Goal: Task Accomplishment & Management: Manage account settings

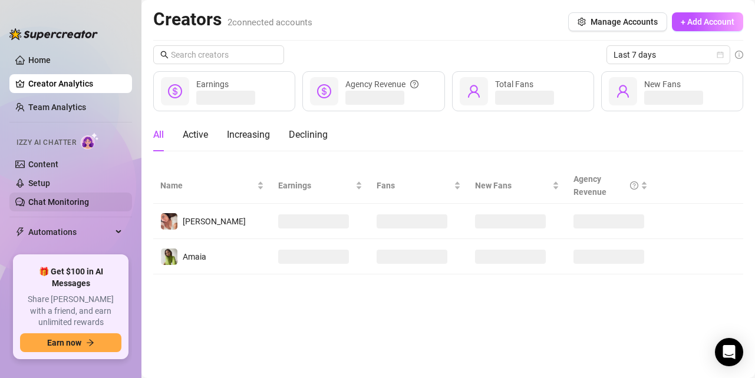
scroll to position [61, 0]
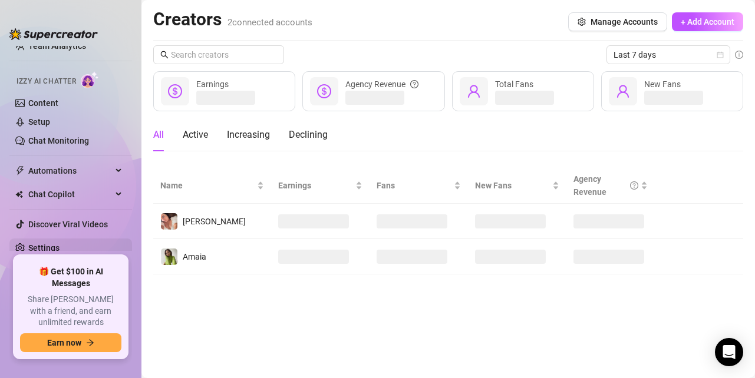
click at [60, 247] on link "Settings" at bounding box center [43, 247] width 31 height 9
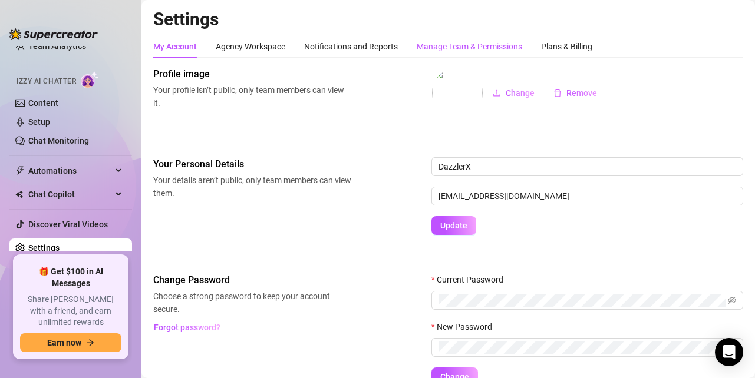
click at [467, 48] on div "Manage Team & Permissions" at bounding box center [469, 46] width 105 height 13
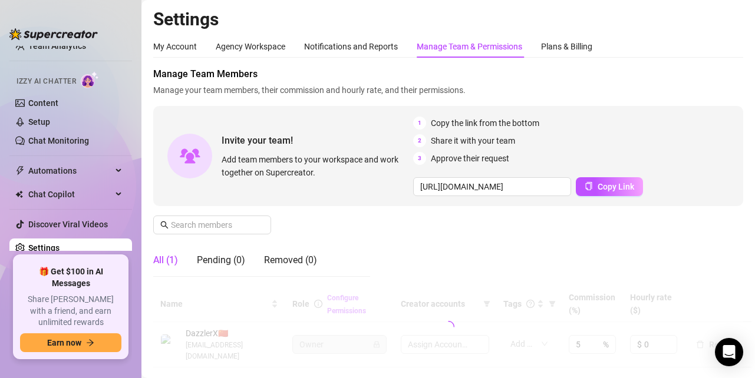
click at [483, 67] on div "Manage Team Members Manage your team members, their commission and hourly rate,…" at bounding box center [448, 176] width 590 height 219
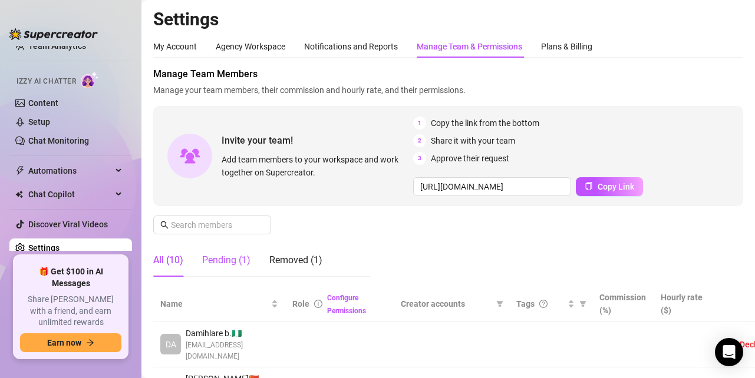
click at [237, 264] on div "Pending (1)" at bounding box center [226, 260] width 48 height 14
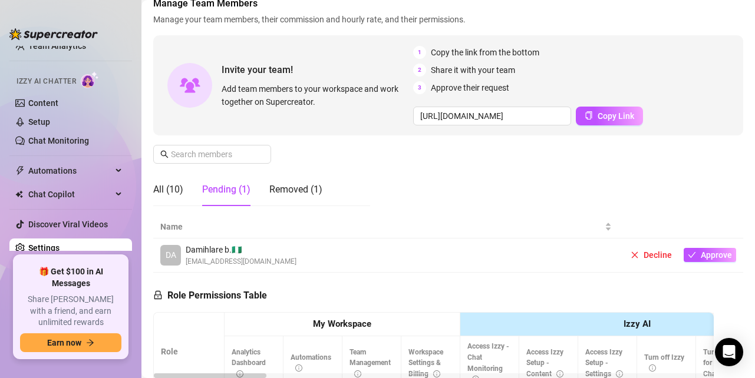
scroll to position [167, 0]
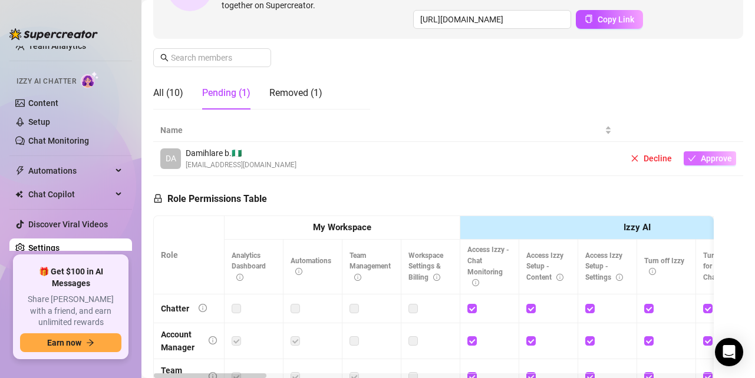
click at [698, 154] on button "Approve" at bounding box center [710, 158] width 52 height 14
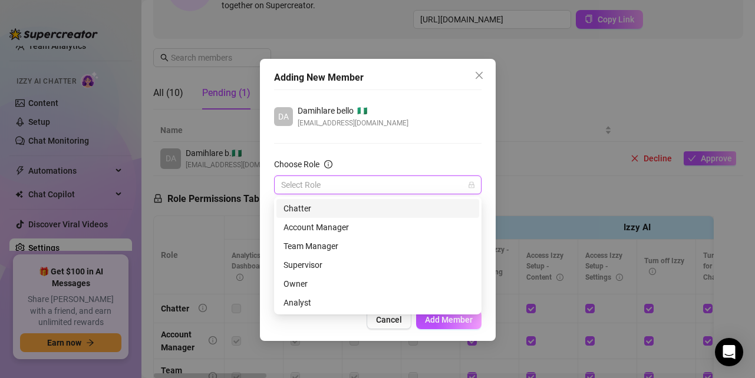
click at [408, 184] on input "Choose Role" at bounding box center [372, 185] width 183 height 18
click at [348, 228] on div "Account Manager" at bounding box center [377, 227] width 189 height 13
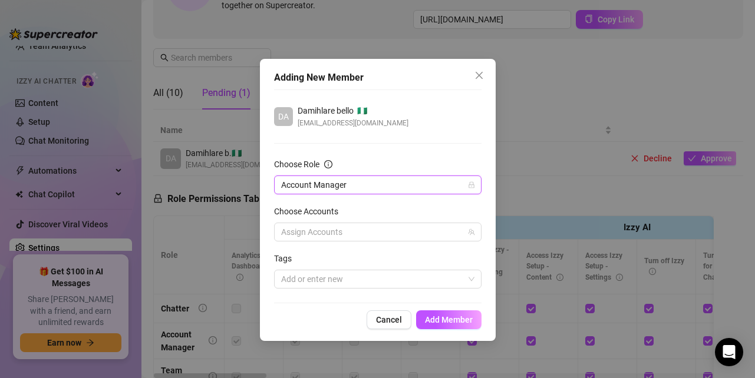
click at [382, 186] on span "Account Manager" at bounding box center [377, 185] width 193 height 18
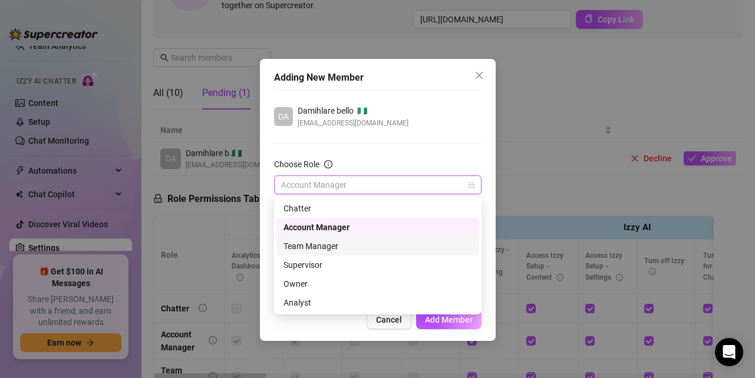
click at [338, 252] on div "Team Manager" at bounding box center [377, 246] width 189 height 13
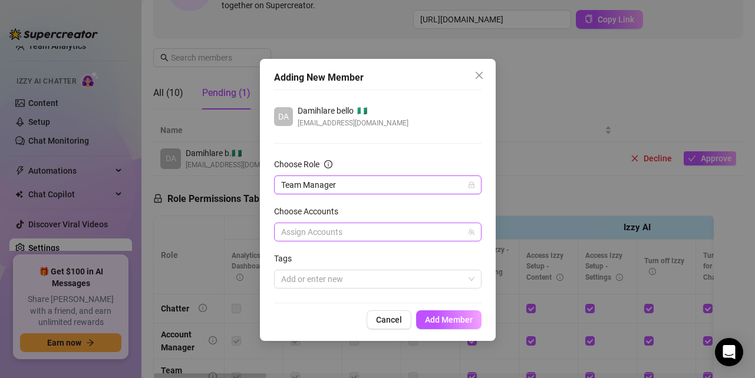
click at [355, 232] on div at bounding box center [371, 232] width 190 height 16
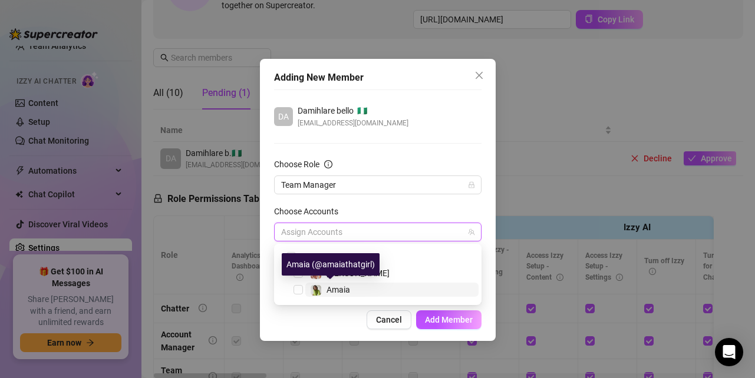
click at [334, 292] on span "Amaia" at bounding box center [338, 289] width 24 height 9
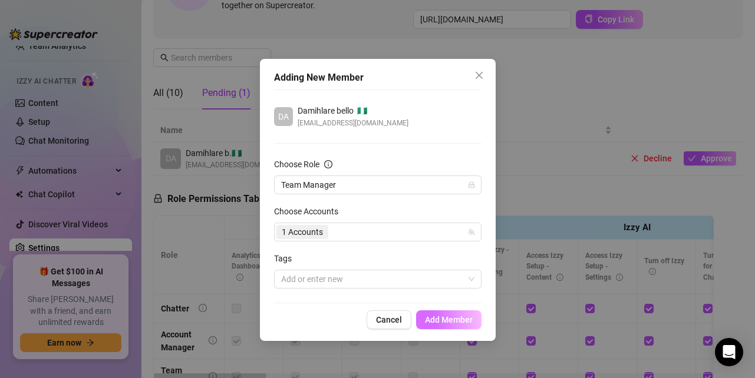
click at [438, 324] on span "Add Member" at bounding box center [449, 319] width 48 height 9
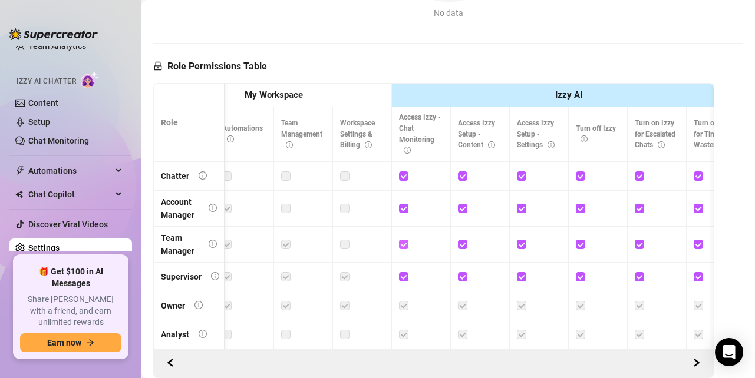
scroll to position [0, 0]
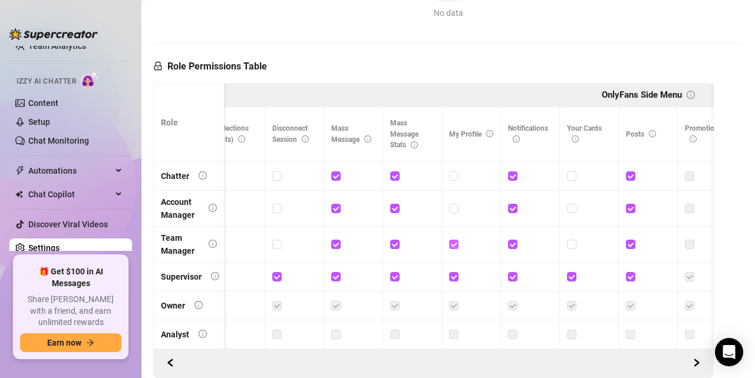
click at [455, 245] on input "checkbox" at bounding box center [453, 244] width 8 height 8
checkbox input "false"
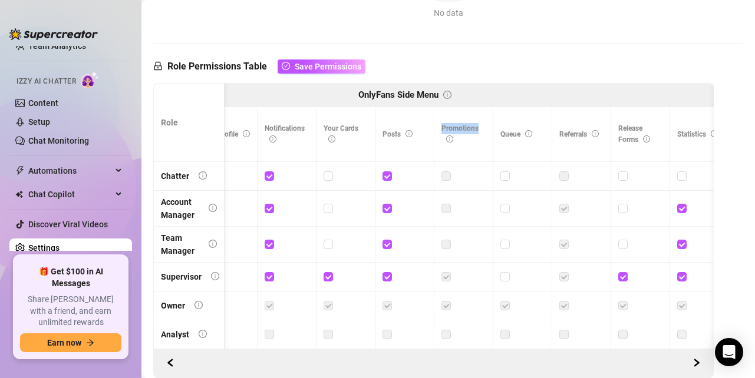
drag, startPoint x: 471, startPoint y: 122, endPoint x: 487, endPoint y: 129, distance: 17.4
click at [487, 129] on th "Promotions" at bounding box center [463, 134] width 59 height 54
drag, startPoint x: 485, startPoint y: 129, endPoint x: 485, endPoint y: 120, distance: 9.4
click at [485, 120] on th "Promotions" at bounding box center [463, 134] width 59 height 54
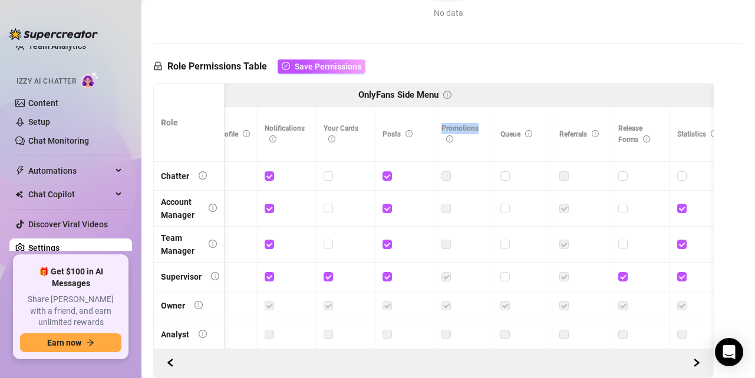
click at [485, 120] on th "Promotions" at bounding box center [463, 134] width 59 height 54
drag, startPoint x: 484, startPoint y: 120, endPoint x: 483, endPoint y: 137, distance: 16.5
click at [483, 137] on th "Promotions" at bounding box center [463, 134] width 59 height 54
click at [445, 243] on label at bounding box center [445, 244] width 9 height 13
click at [445, 244] on label at bounding box center [445, 244] width 9 height 13
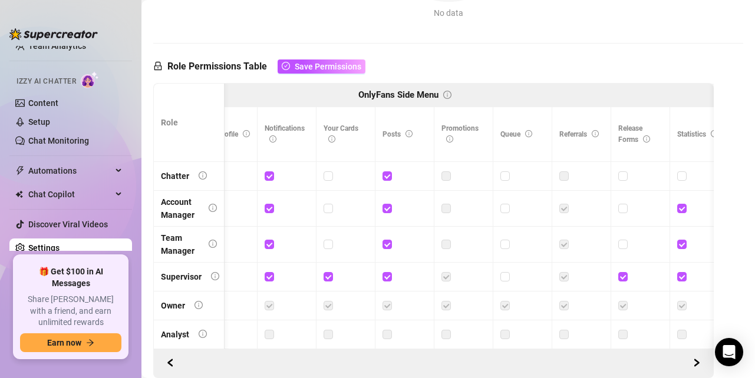
click at [446, 247] on label at bounding box center [445, 244] width 9 height 13
click at [447, 176] on label at bounding box center [445, 176] width 9 height 13
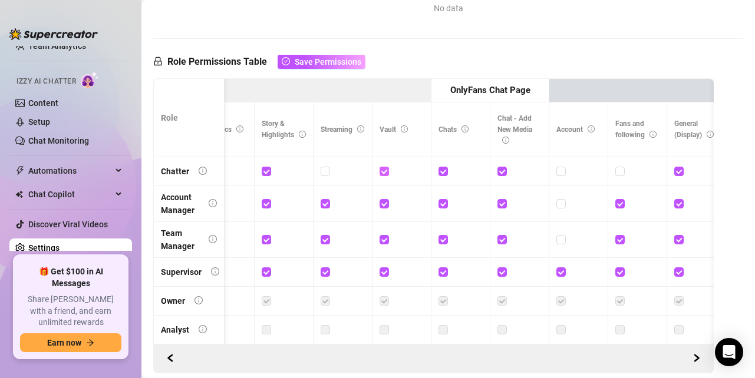
click at [387, 173] on input "checkbox" at bounding box center [383, 171] width 8 height 8
checkbox input "false"
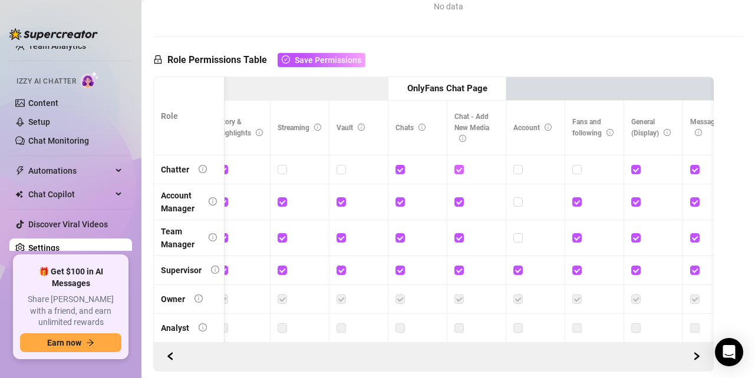
click at [460, 169] on input "checkbox" at bounding box center [458, 169] width 8 height 8
checkbox input "false"
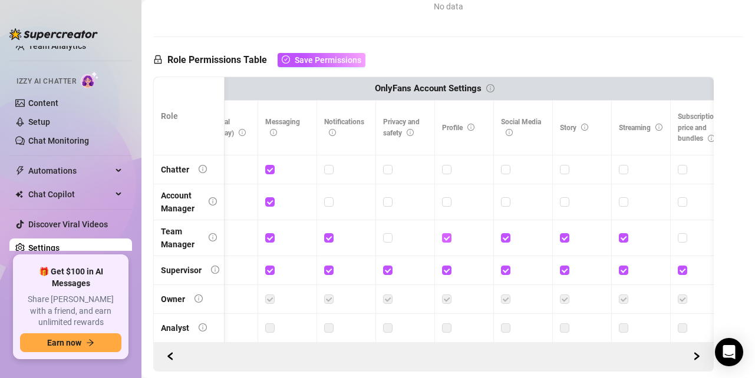
click at [448, 238] on input "checkbox" at bounding box center [446, 237] width 8 height 8
checkbox input "false"
click at [505, 236] on input "checkbox" at bounding box center [505, 237] width 8 height 8
checkbox input "false"
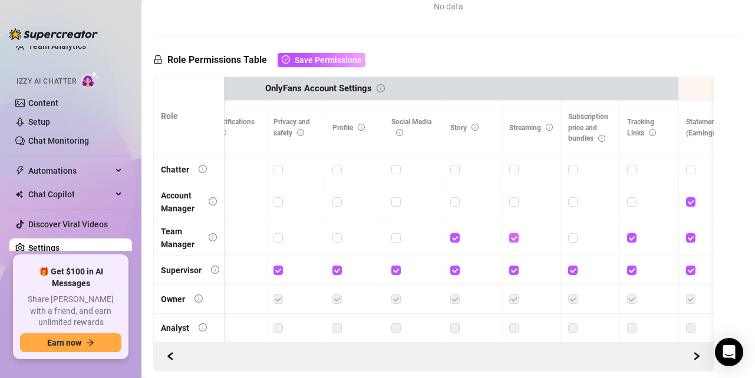
click at [516, 234] on input "checkbox" at bounding box center [513, 237] width 8 height 8
checkbox input "false"
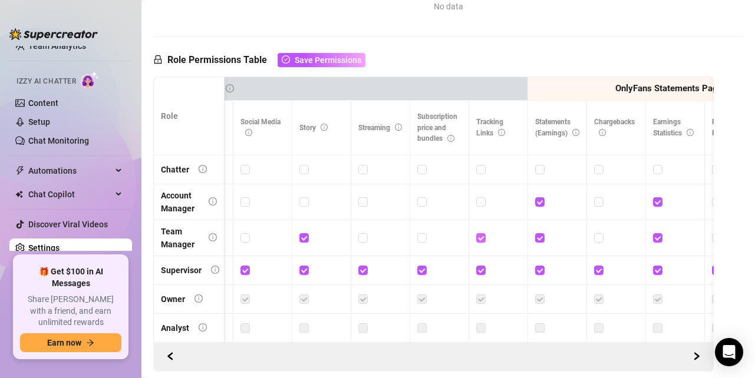
click at [482, 236] on input "checkbox" at bounding box center [480, 237] width 8 height 8
checkbox input "false"
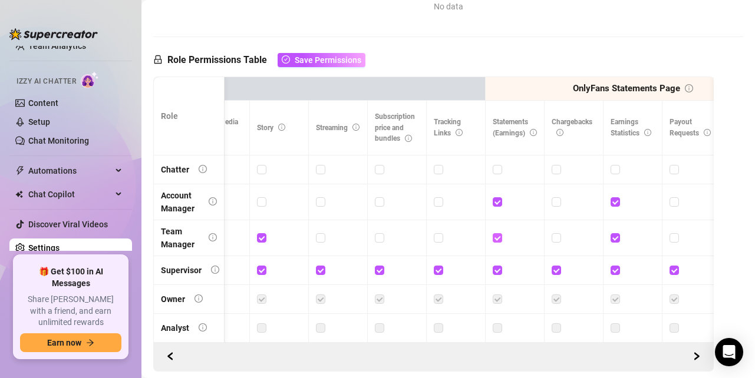
click at [498, 240] on input "checkbox" at bounding box center [497, 237] width 8 height 8
checkbox input "false"
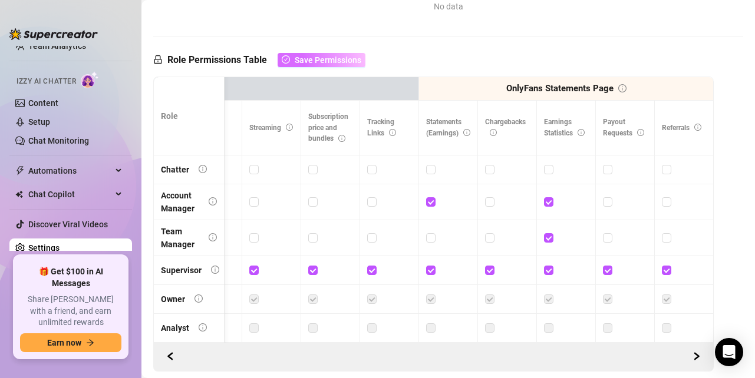
click at [334, 60] on span "Save Permissions" at bounding box center [328, 59] width 67 height 9
drag, startPoint x: 483, startPoint y: 119, endPoint x: 534, endPoint y: 127, distance: 51.9
click at [534, 127] on th "Chargebacks" at bounding box center [507, 128] width 59 height 54
click at [533, 127] on th "Chargebacks" at bounding box center [507, 128] width 59 height 54
drag, startPoint x: 530, startPoint y: 120, endPoint x: 466, endPoint y: 120, distance: 63.6
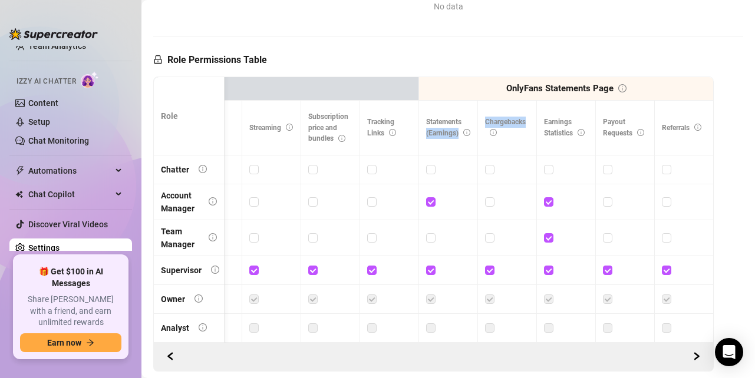
click at [466, 120] on th "Statements (Earnings)" at bounding box center [448, 128] width 59 height 54
drag, startPoint x: 486, startPoint y: 120, endPoint x: 532, endPoint y: 123, distance: 46.0
click at [532, 123] on th "Chargebacks" at bounding box center [507, 128] width 59 height 54
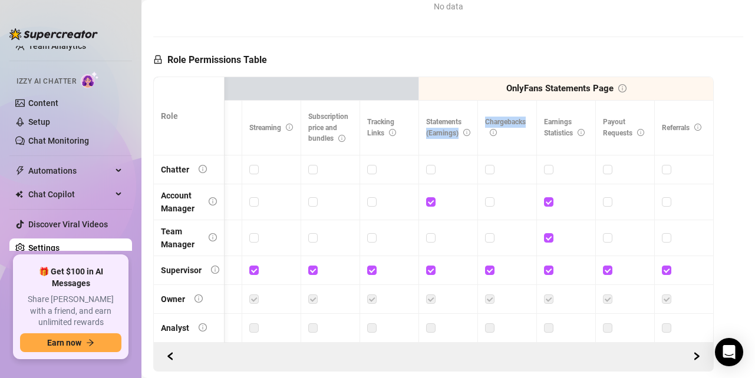
drag, startPoint x: 535, startPoint y: 119, endPoint x: 469, endPoint y: 119, distance: 66.0
click at [469, 119] on th "Statements (Earnings)" at bounding box center [448, 128] width 59 height 54
drag, startPoint x: 484, startPoint y: 119, endPoint x: 532, endPoint y: 143, distance: 53.5
click at [532, 143] on th "Chargebacks" at bounding box center [507, 128] width 59 height 54
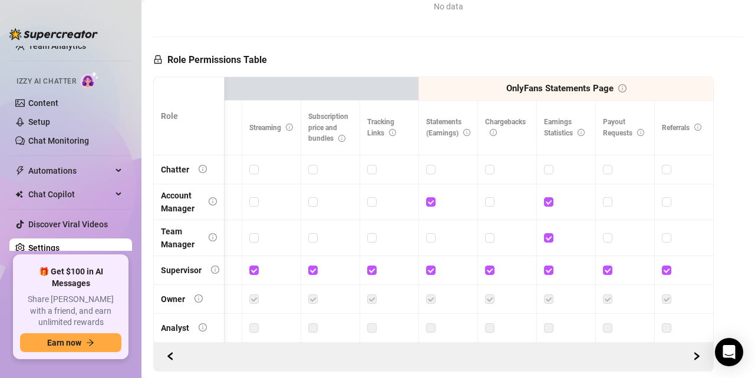
click at [570, 132] on span "Earnings Statistics" at bounding box center [564, 127] width 41 height 19
click at [547, 237] on input "checkbox" at bounding box center [548, 237] width 8 height 8
checkbox input "false"
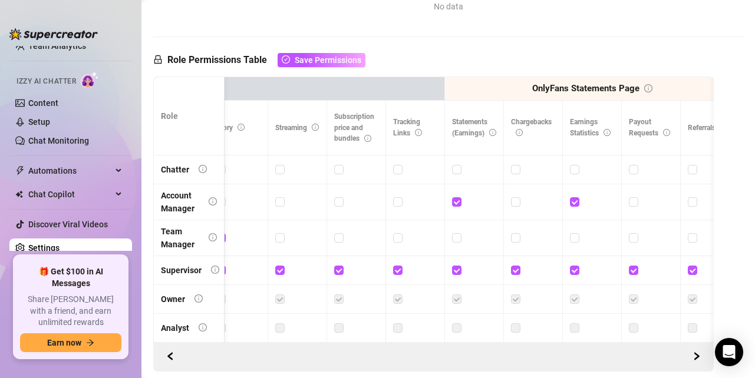
click at [329, 69] on div "Role Permissions Table Save Permissions" at bounding box center [259, 56] width 212 height 39
click at [329, 65] on button "Save Permissions" at bounding box center [322, 60] width 88 height 14
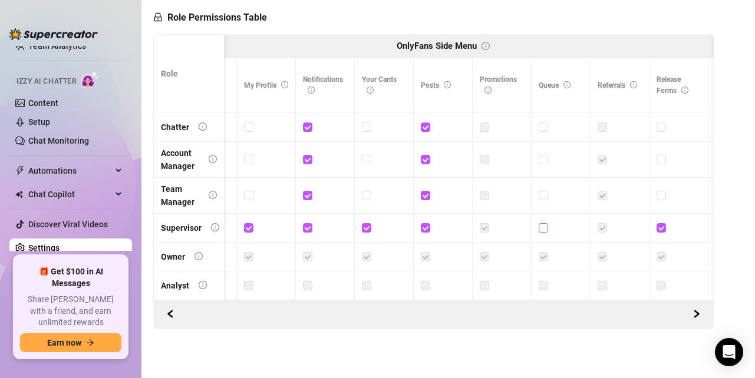
click at [545, 224] on input "checkbox" at bounding box center [543, 227] width 8 height 8
click at [546, 226] on input "checkbox" at bounding box center [543, 227] width 8 height 8
checkbox input "false"
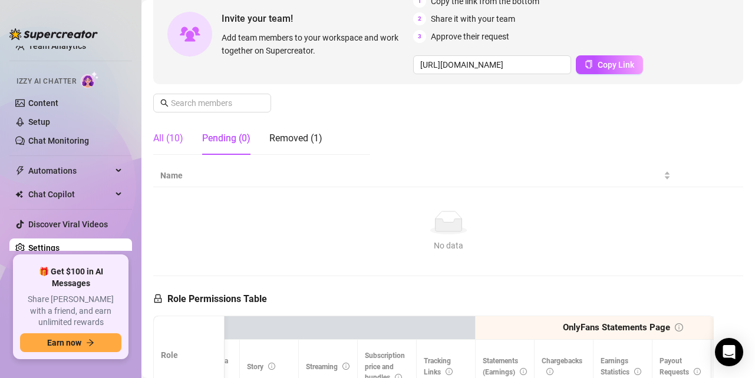
click at [170, 136] on div "All (10)" at bounding box center [168, 138] width 30 height 14
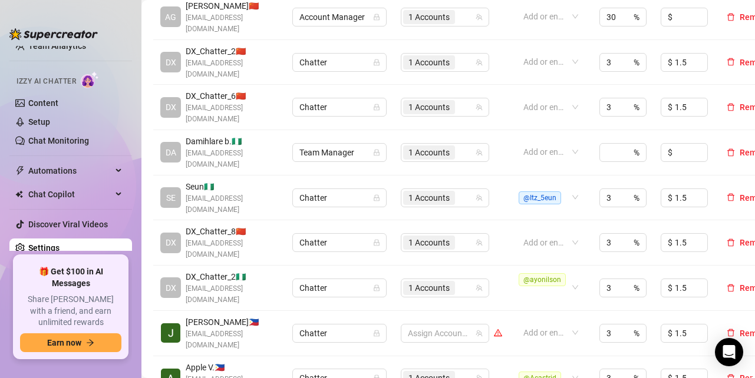
click at [267, 135] on span "Damihlare b. 🇳🇬" at bounding box center [232, 141] width 93 height 13
click at [356, 147] on td "Team Manager" at bounding box center [339, 152] width 108 height 45
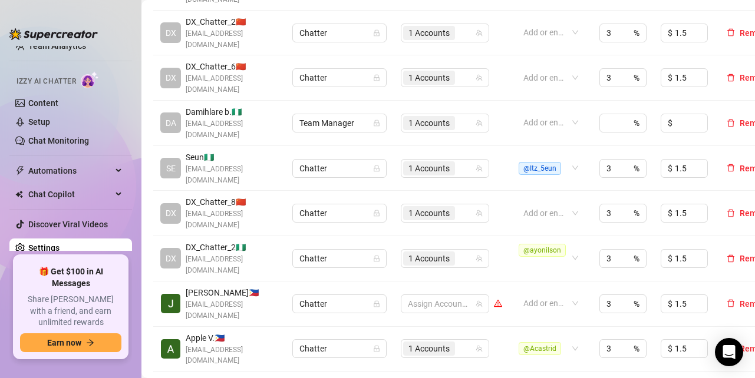
click at [382, 282] on td "Chatter" at bounding box center [339, 304] width 108 height 45
